Goal: Find specific page/section: Find specific page/section

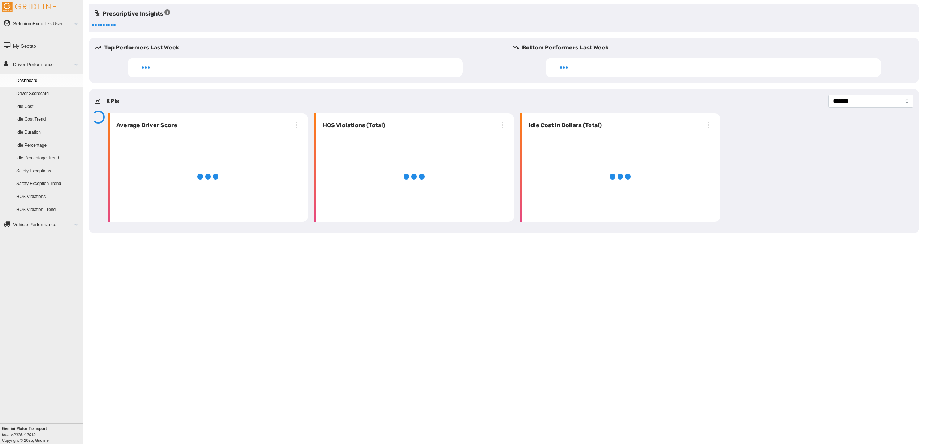
click at [51, 94] on link "Driver Scorecard" at bounding box center [48, 93] width 70 height 13
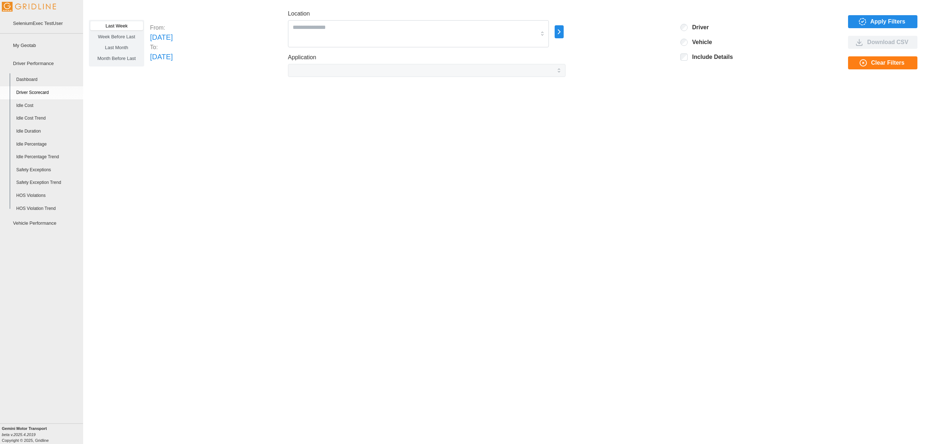
click at [905, 21] on span "Apply Filters" at bounding box center [882, 22] width 58 height 12
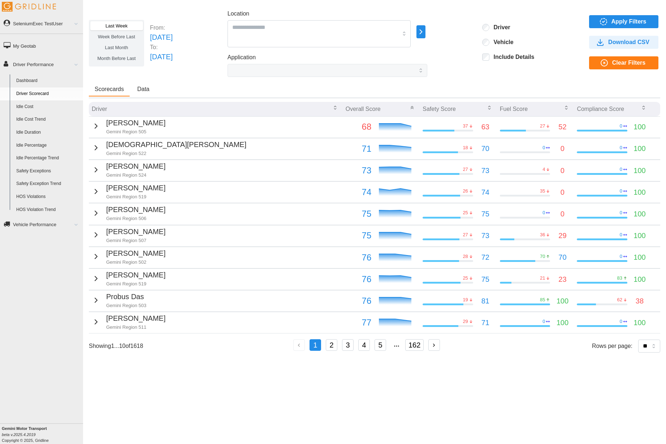
click at [508, 55] on label "Include Details" at bounding box center [512, 56] width 45 height 7
click at [609, 23] on span "Apply Filters" at bounding box center [623, 22] width 58 height 12
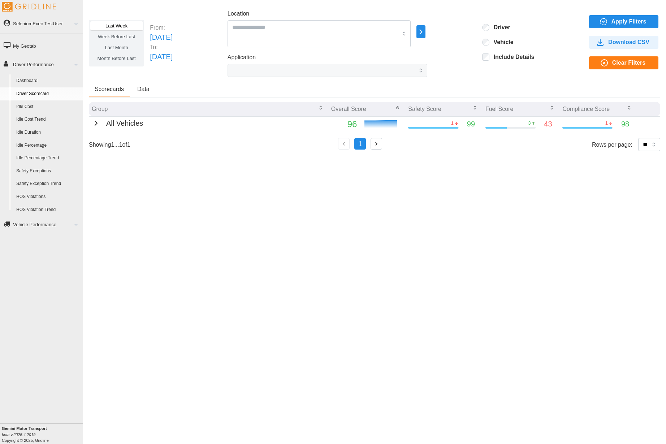
click at [616, 65] on span "Clear Filters" at bounding box center [628, 63] width 33 height 12
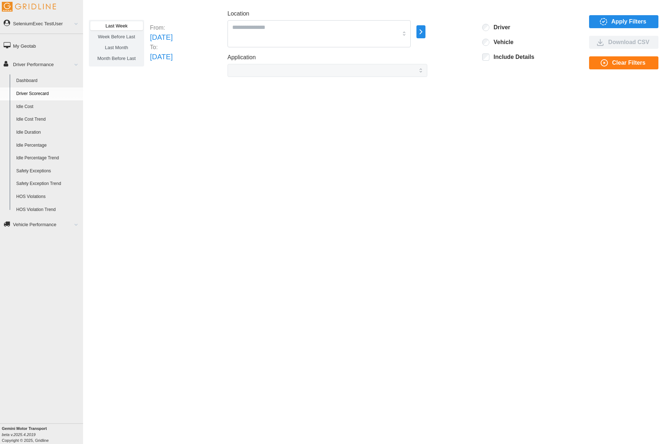
click at [614, 20] on span "Apply Filters" at bounding box center [629, 22] width 35 height 12
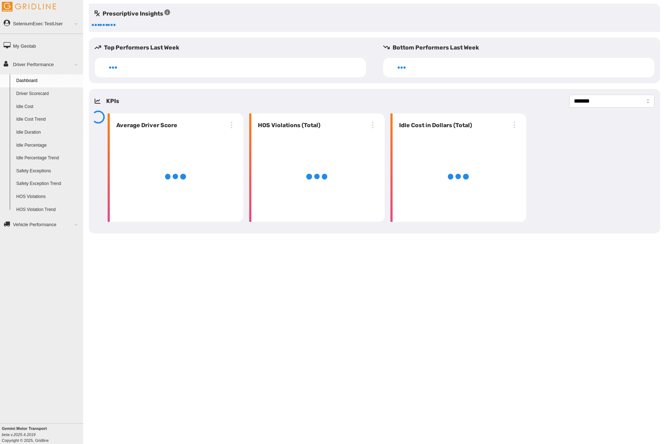
select select "**********"
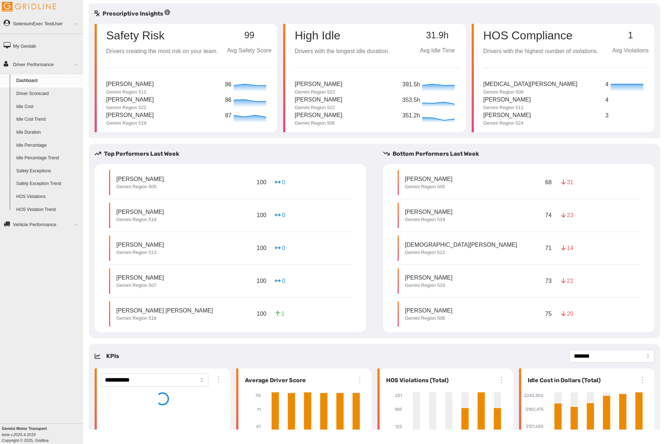
click at [27, 88] on link "Driver Scorecard" at bounding box center [48, 93] width 70 height 13
